Goal: Check status: Check status

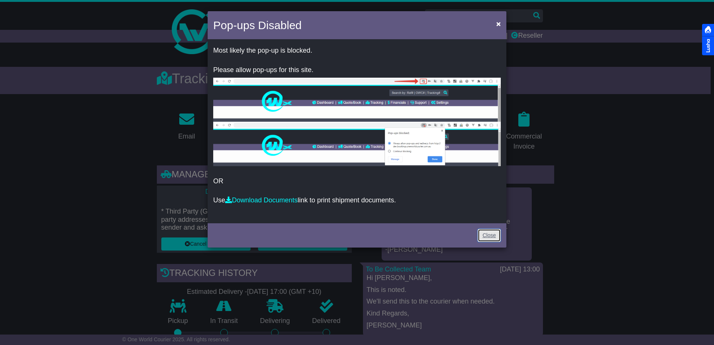
click at [490, 237] on link "Close" at bounding box center [489, 235] width 23 height 13
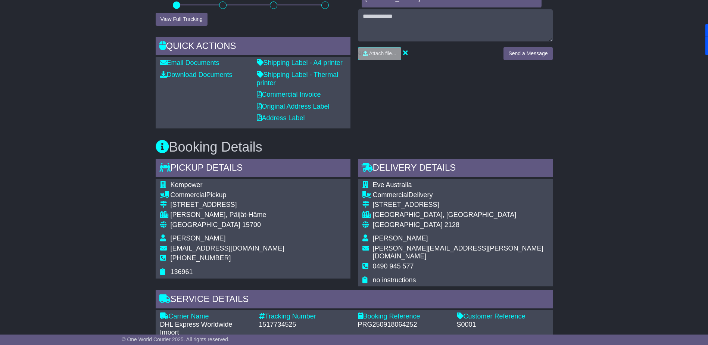
scroll to position [411, 0]
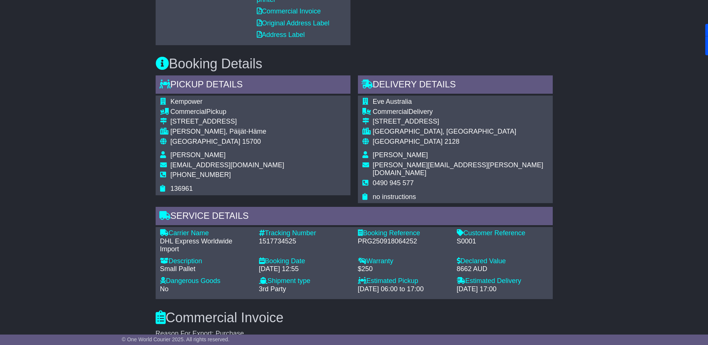
click at [275, 238] on div "1517734525" at bounding box center [304, 242] width 91 height 8
copy div "1517734525"
